Goal: Information Seeking & Learning: Find specific page/section

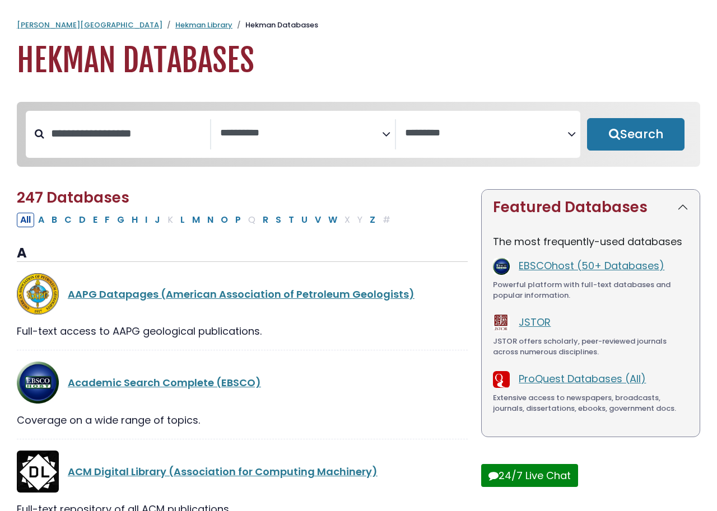
select select "Database Subject Filter"
select select "Database Vendors Filter"
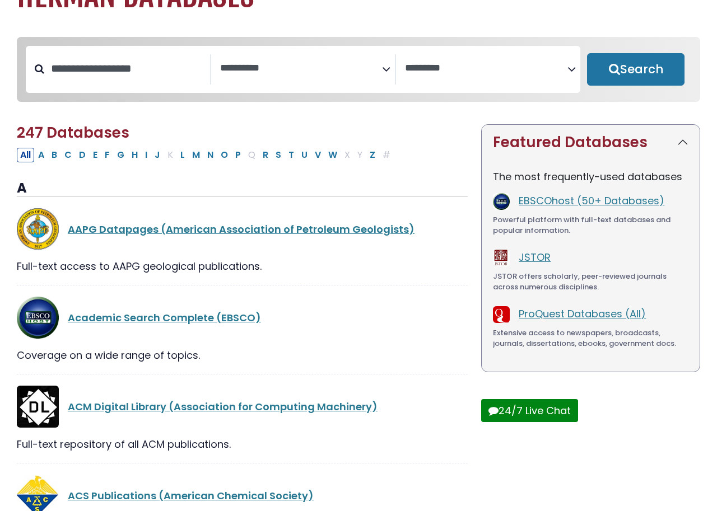
scroll to position [73, 0]
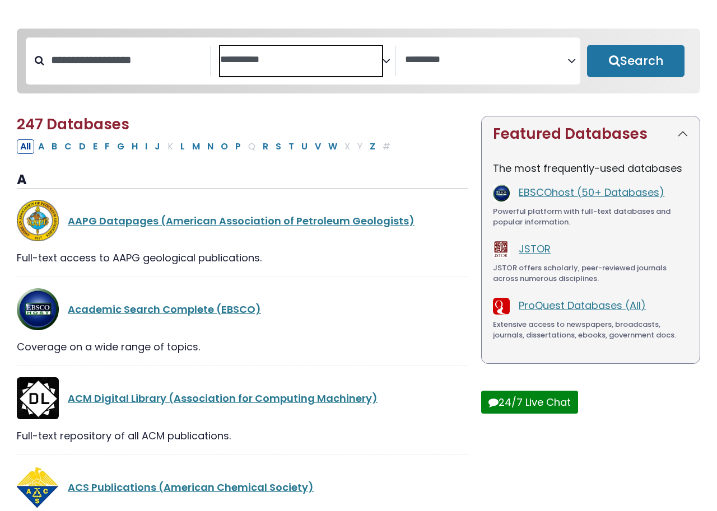
click at [289, 63] on textarea "Search" at bounding box center [301, 60] width 162 height 12
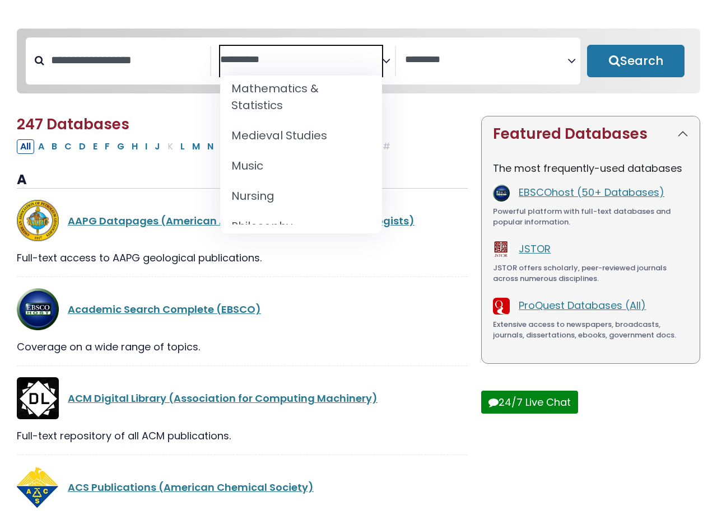
scroll to position [876, 0]
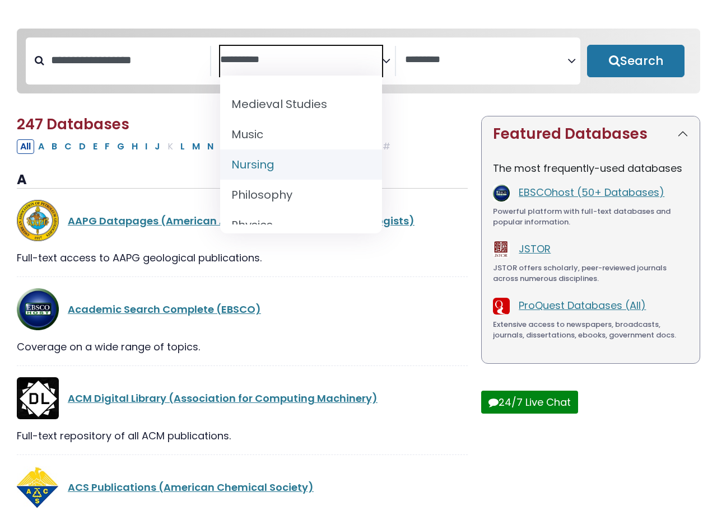
select select "*****"
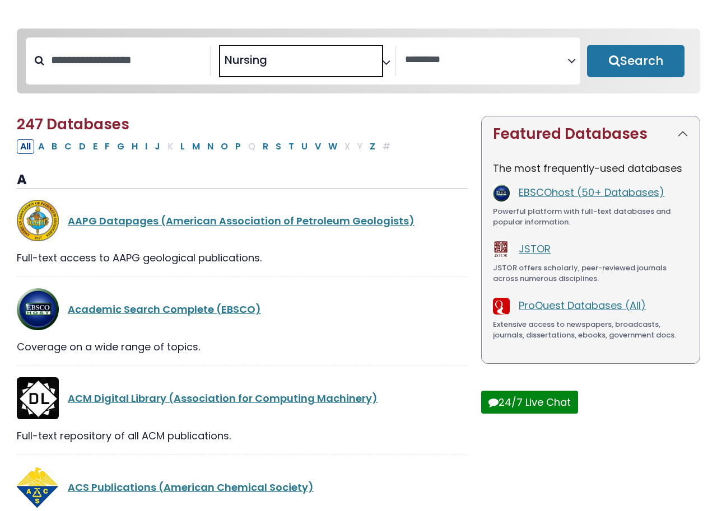
scroll to position [403, 0]
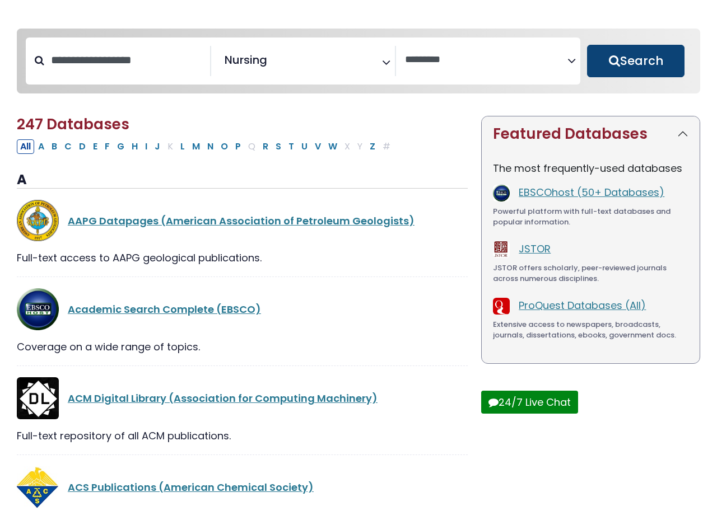
click at [645, 62] on button "Search" at bounding box center [635, 61] width 97 height 32
select select "Database Vendors Filter"
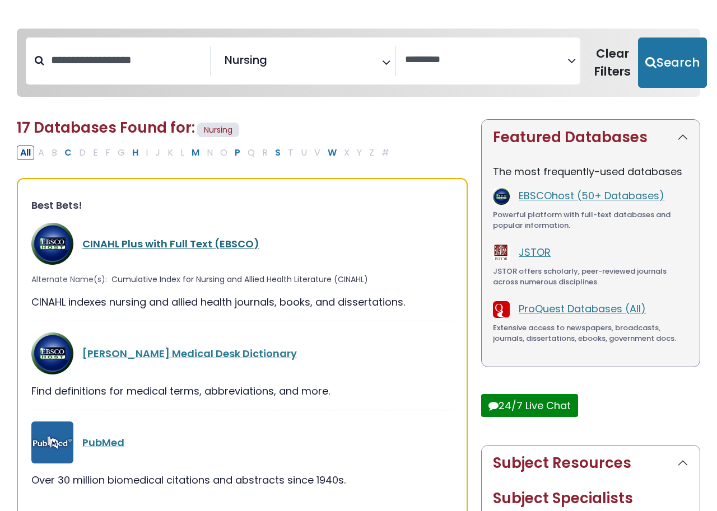
click at [158, 242] on link "CINAHL Plus with Full Text (EBSCO)" at bounding box center [170, 244] width 177 height 14
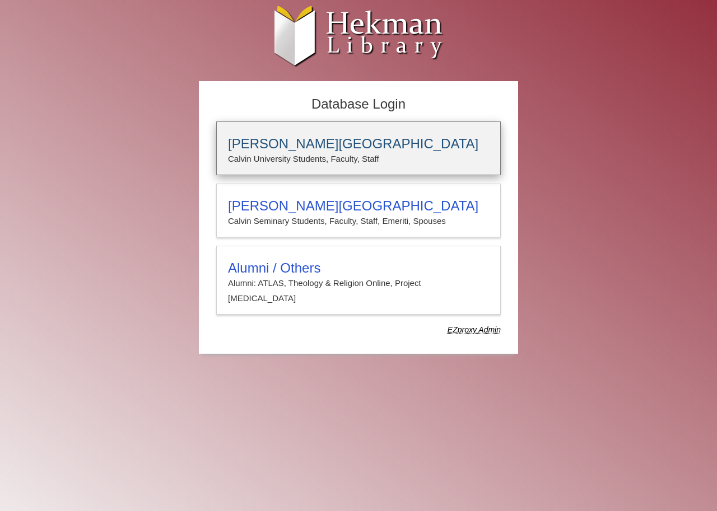
click at [258, 157] on p "Calvin University Students, Faculty, Staff" at bounding box center [358, 159] width 261 height 15
click at [267, 148] on h3 "[PERSON_NAME][GEOGRAPHIC_DATA]" at bounding box center [358, 144] width 261 height 16
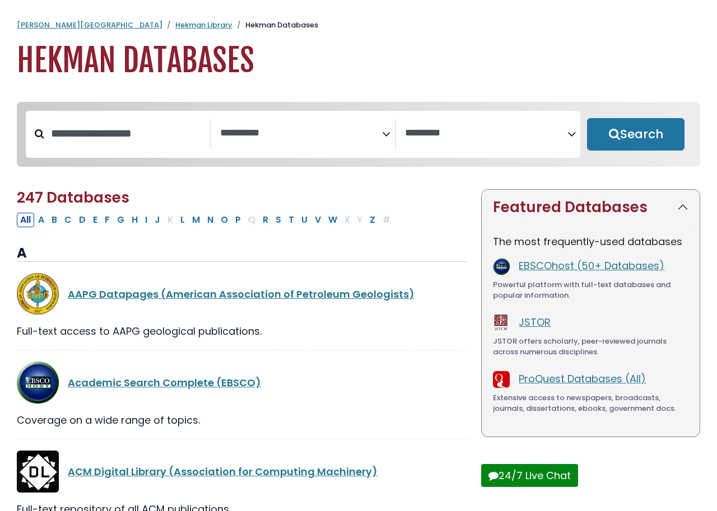
select select "Database Subject Filter"
select select "Database Vendors Filter"
click at [297, 122] on span "Search filters" at bounding box center [301, 134] width 162 height 30
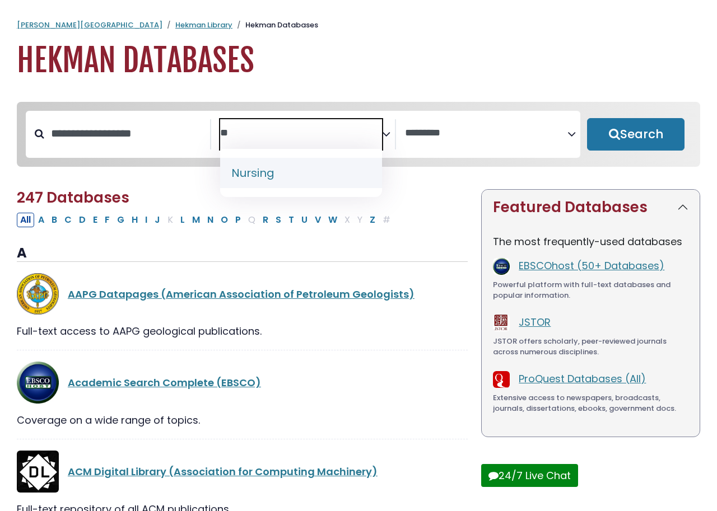
type textarea "**"
select select "*****"
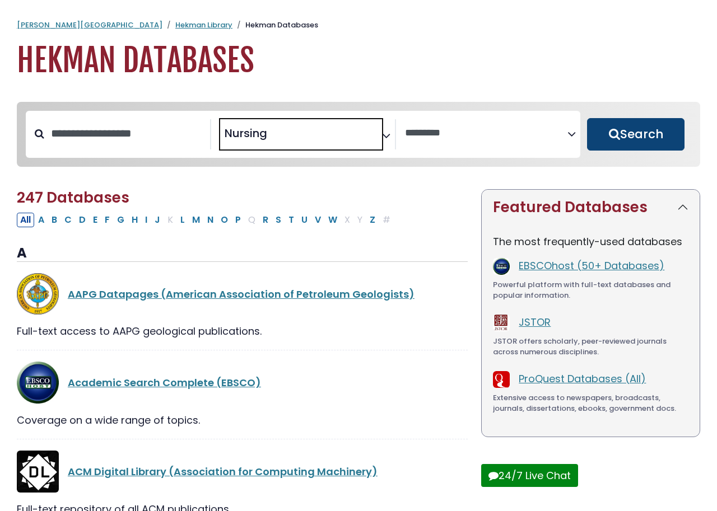
click at [621, 134] on button "Search" at bounding box center [635, 134] width 97 height 32
select select "Database Vendors Filter"
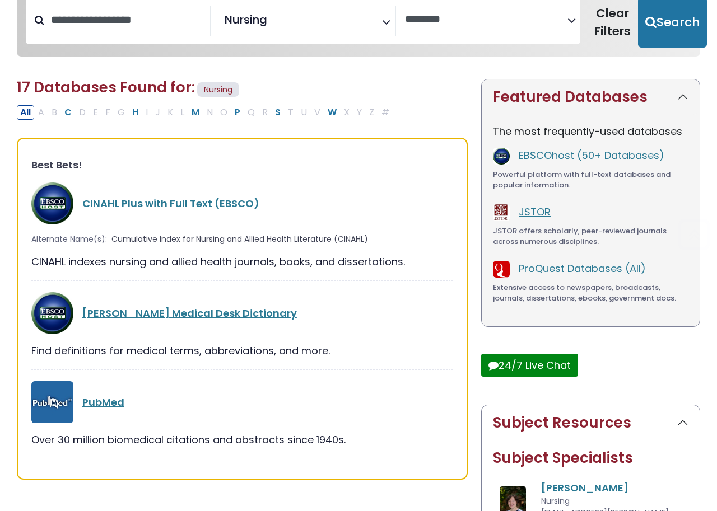
scroll to position [138, 0]
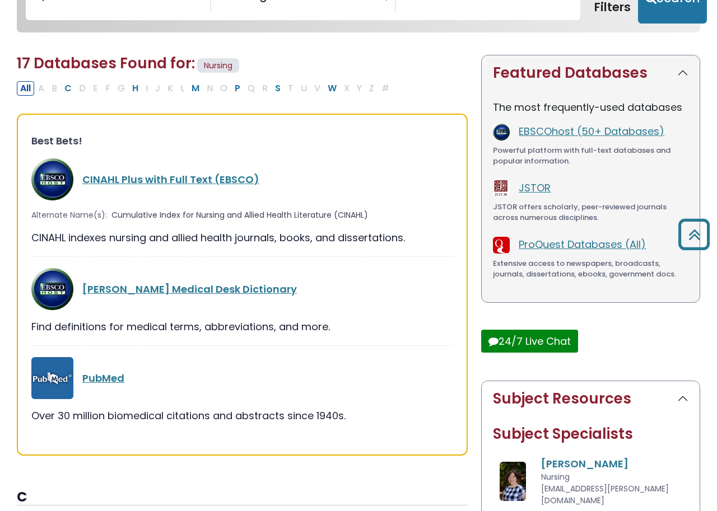
click at [101, 366] on div "PubMed" at bounding box center [242, 378] width 422 height 42
click at [100, 379] on link "PubMed" at bounding box center [103, 378] width 42 height 14
